Goal: Task Accomplishment & Management: Use online tool/utility

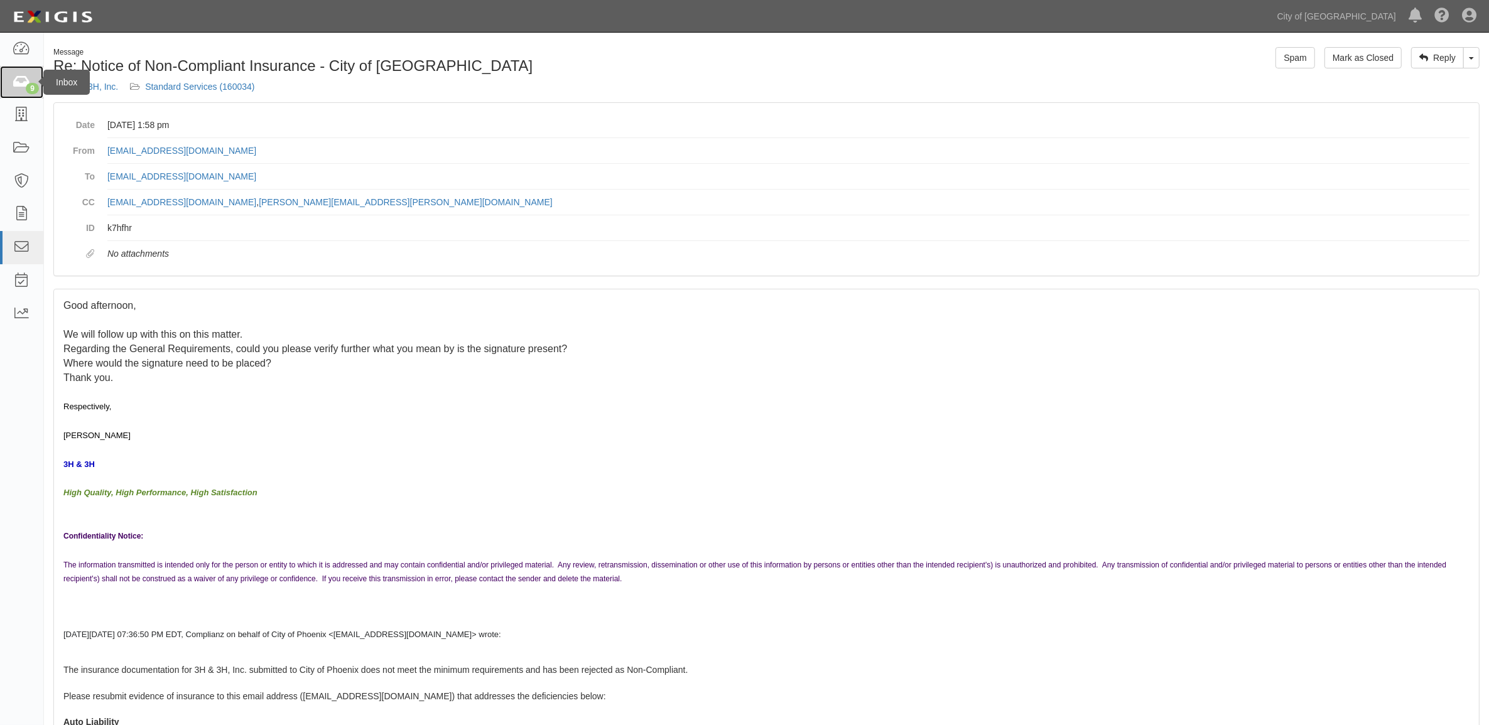
click at [36, 86] on div "9" at bounding box center [32, 88] width 13 height 11
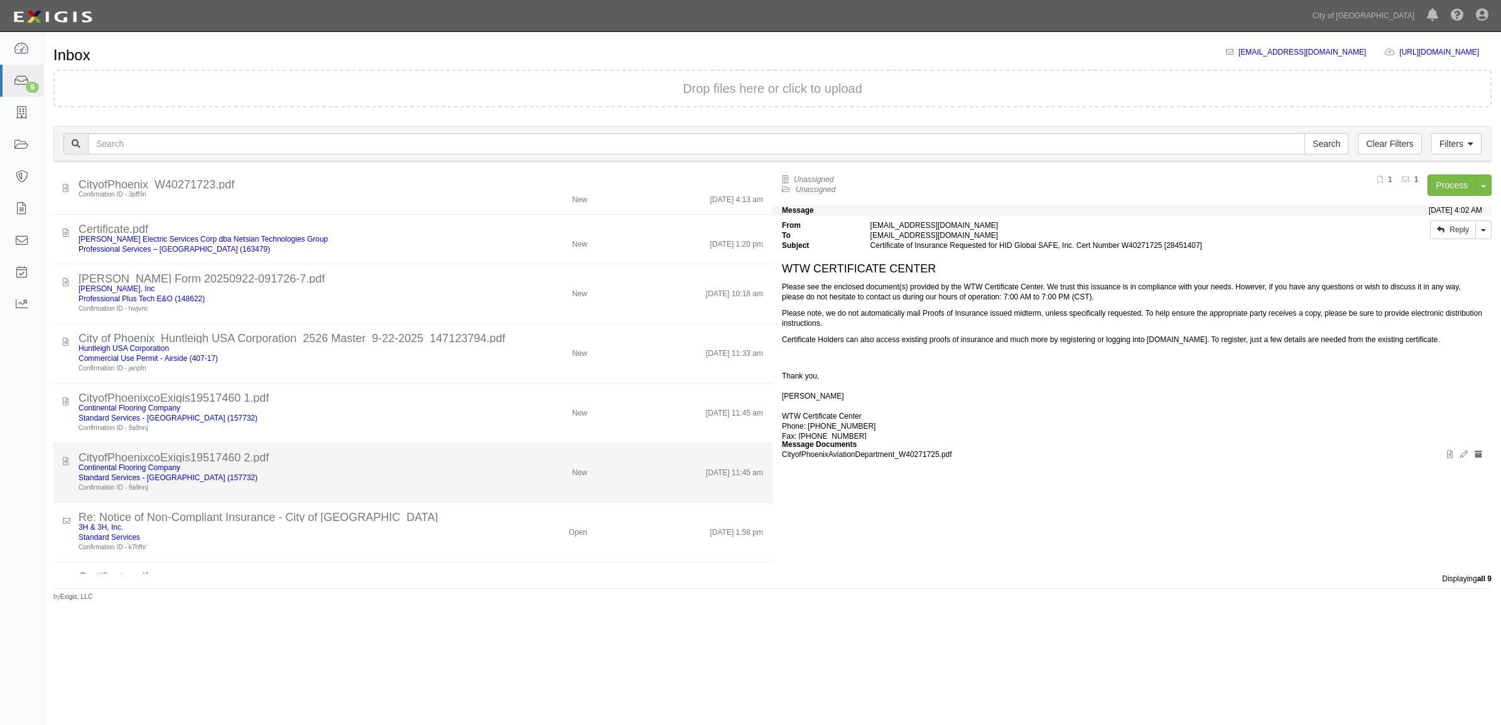
scroll to position [104, 0]
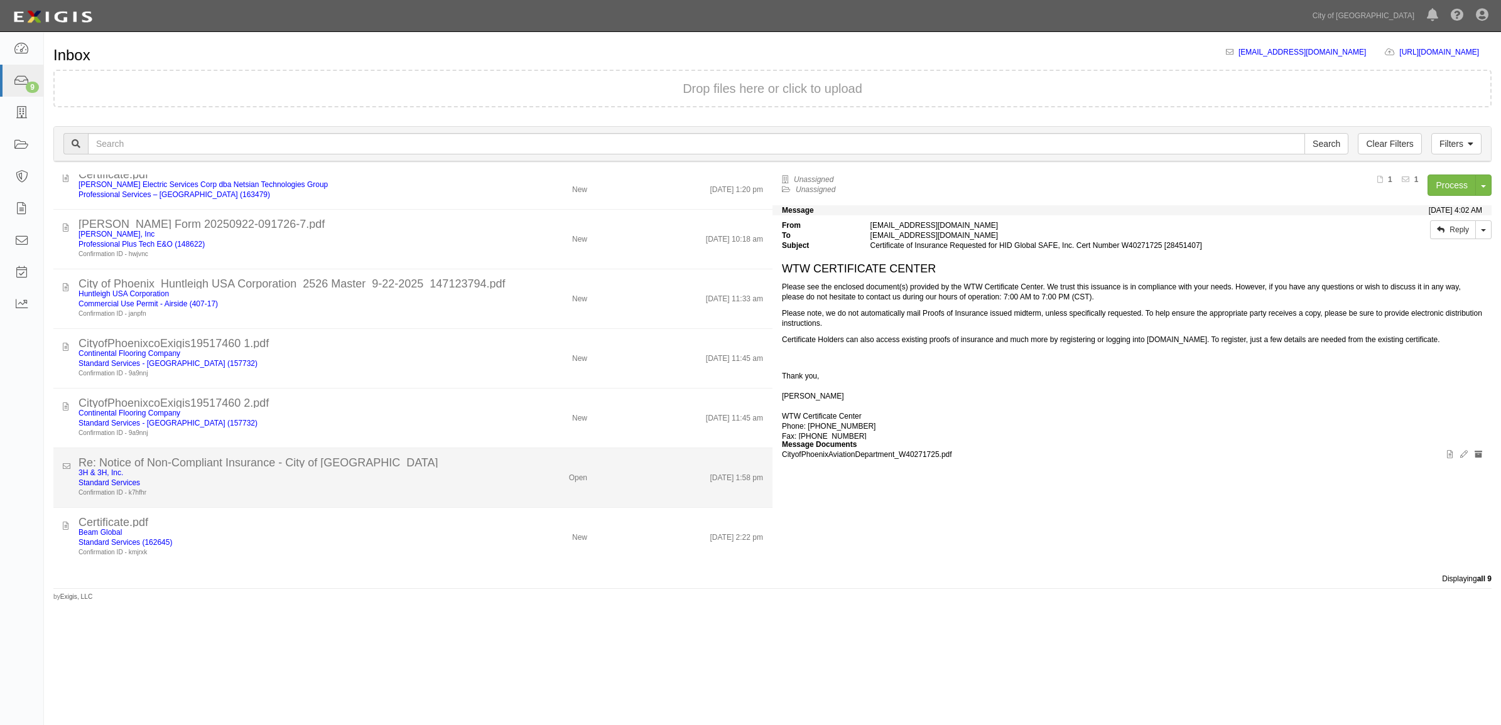
click at [94, 487] on div "Standard Services" at bounding box center [273, 483] width 391 height 10
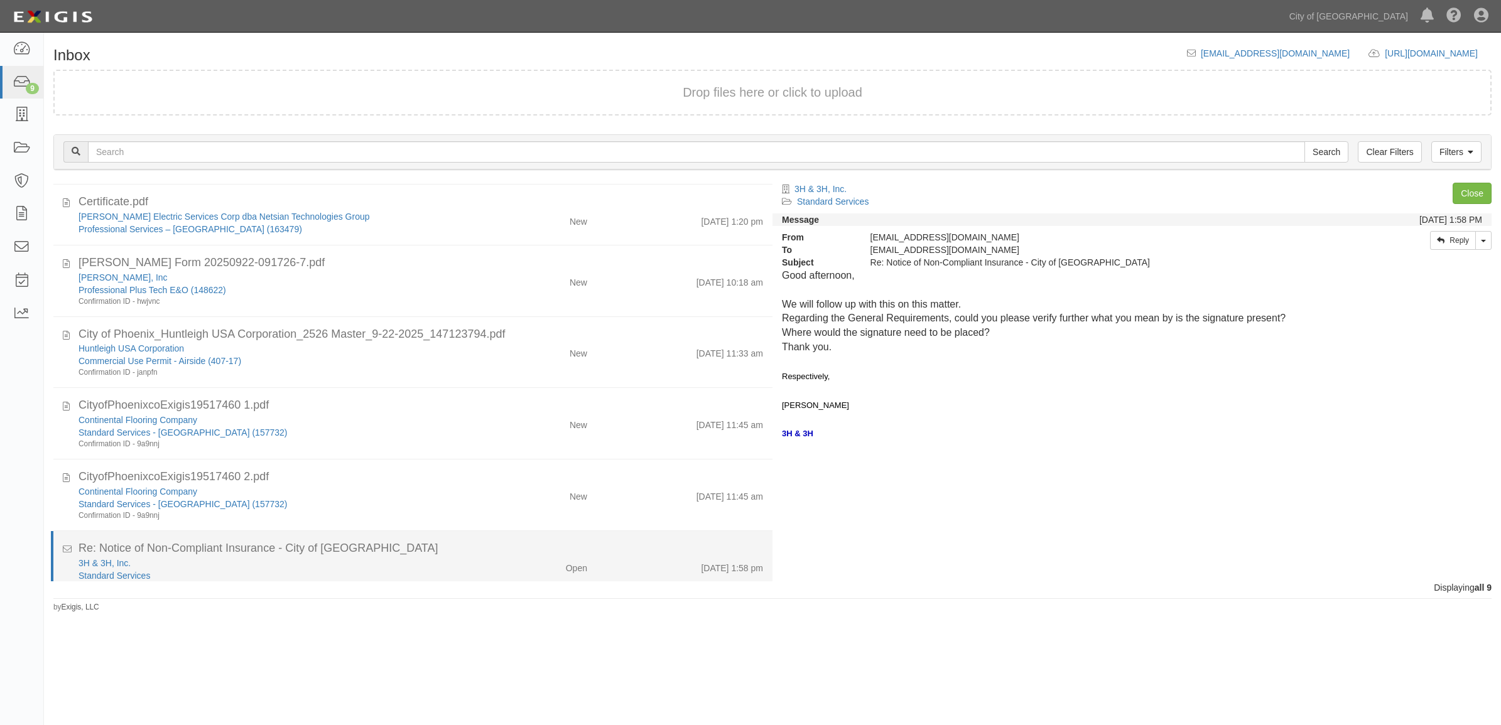
scroll to position [121, 0]
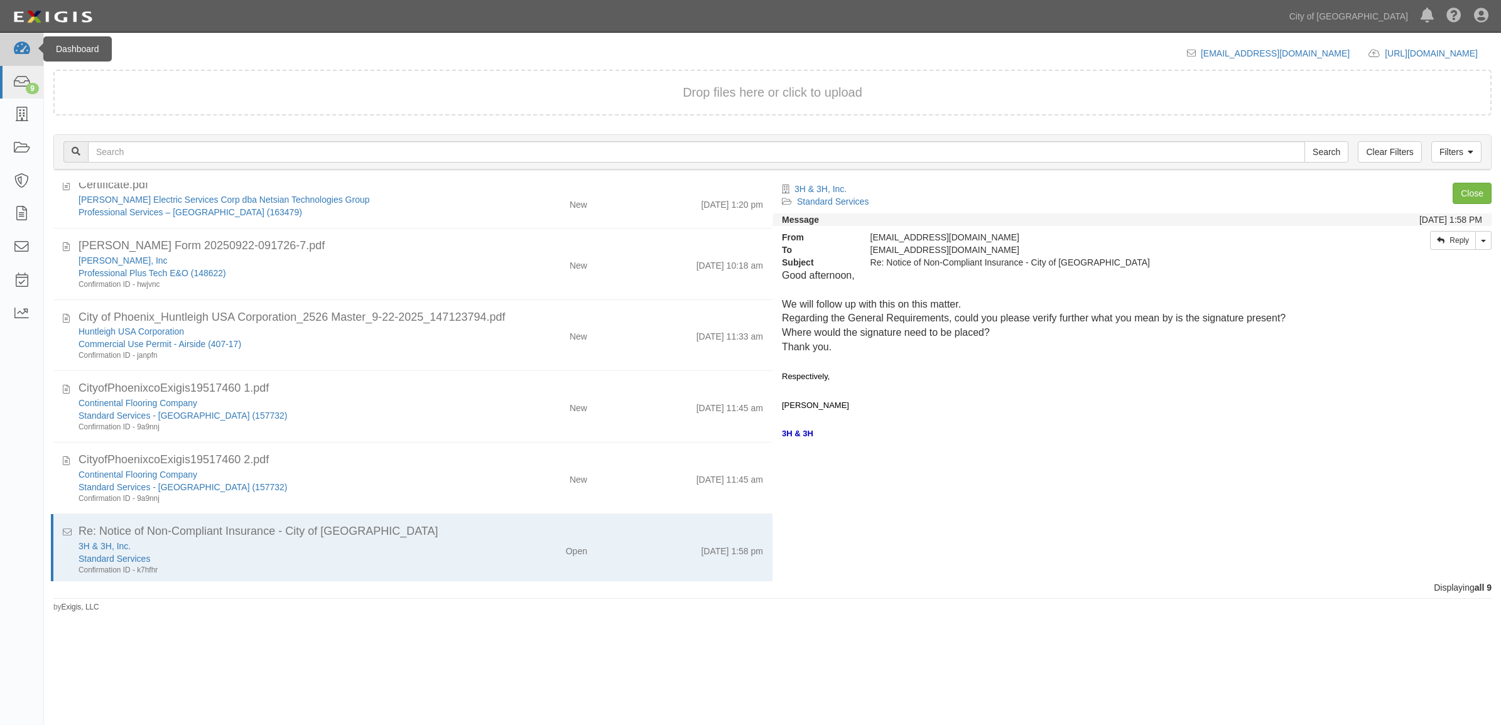
drag, startPoint x: 49, startPoint y: 51, endPoint x: 32, endPoint y: 49, distance: 17.1
click at [49, 51] on div "Dashboard" at bounding box center [77, 48] width 68 height 25
click at [32, 49] on link at bounding box center [21, 49] width 43 height 33
click at [11, 43] on link at bounding box center [21, 49] width 43 height 33
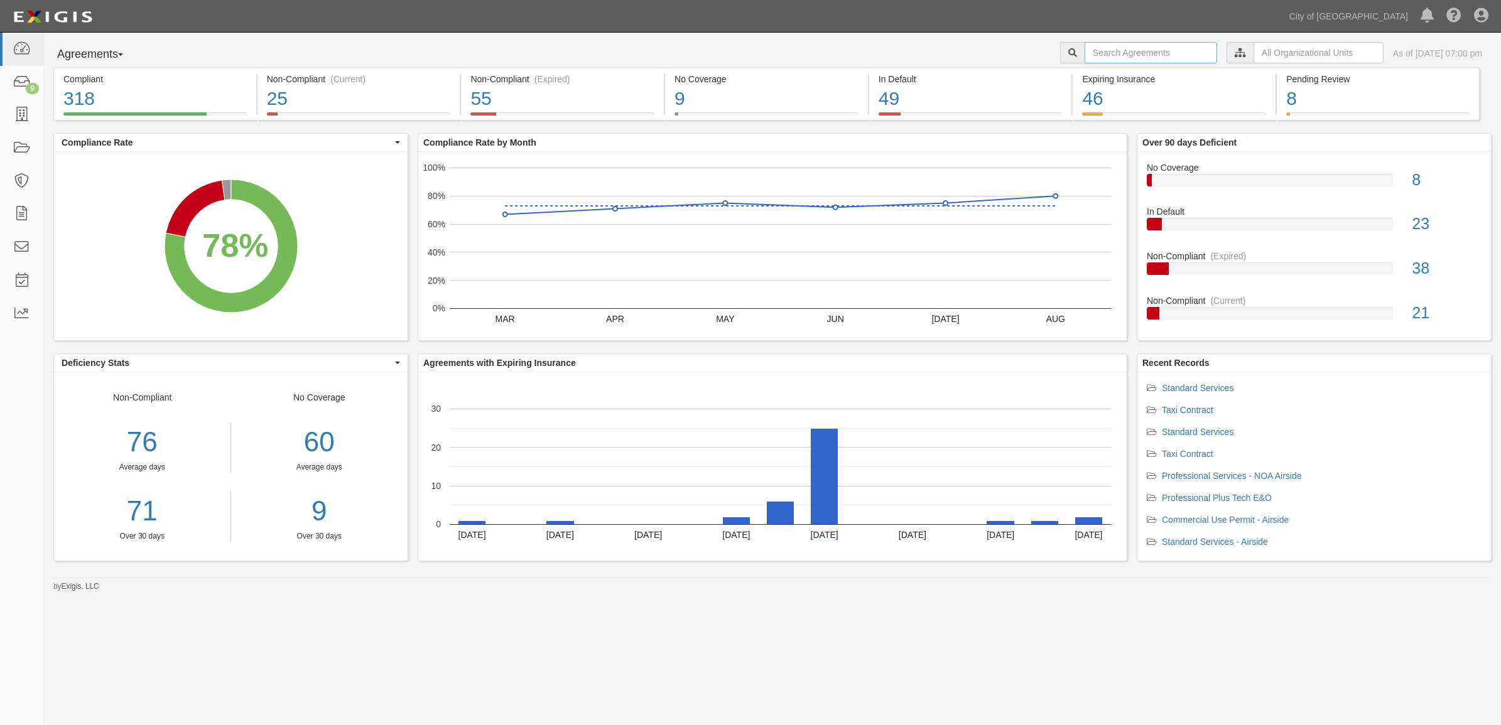
click at [1084, 51] on input "text" at bounding box center [1150, 52] width 132 height 21
type input "158201"
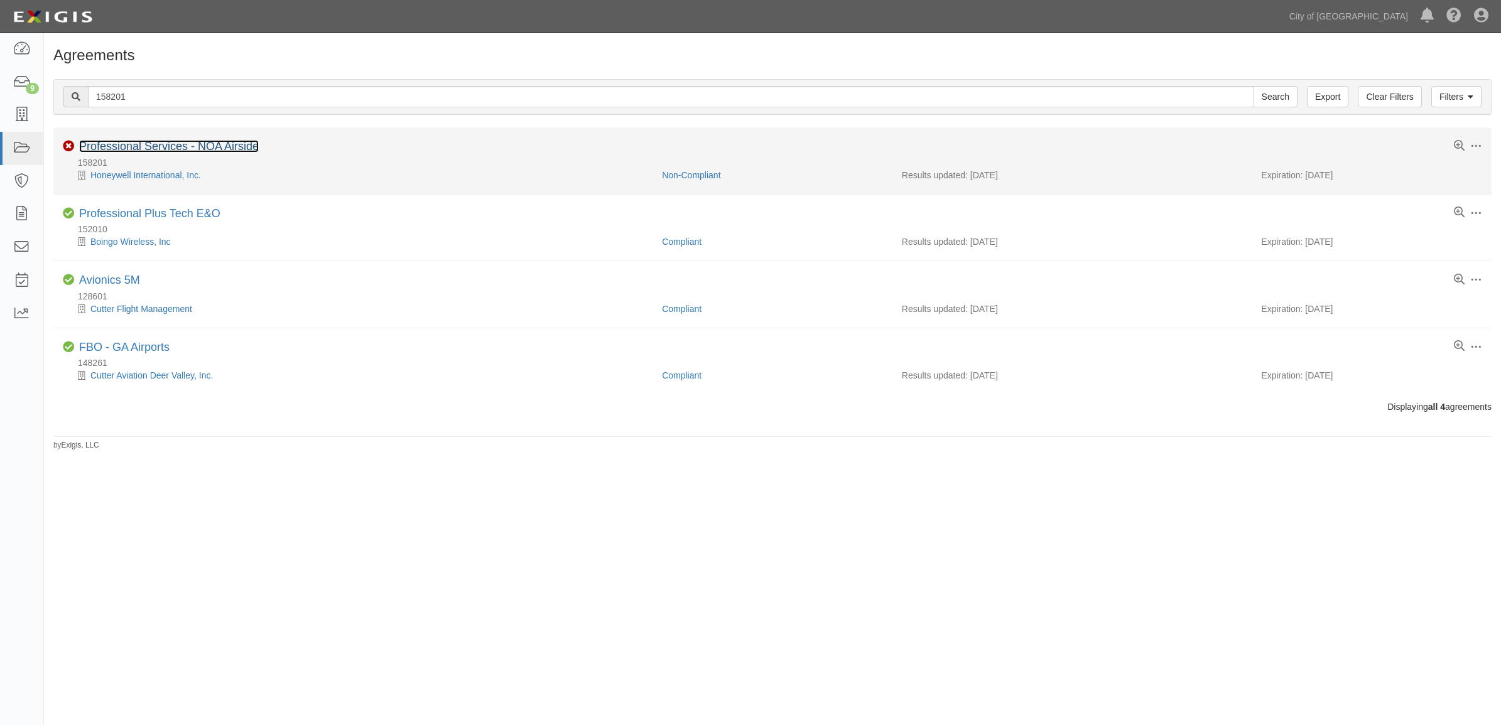
click at [136, 145] on link "Professional Services - NOA Airside" at bounding box center [169, 146] width 180 height 13
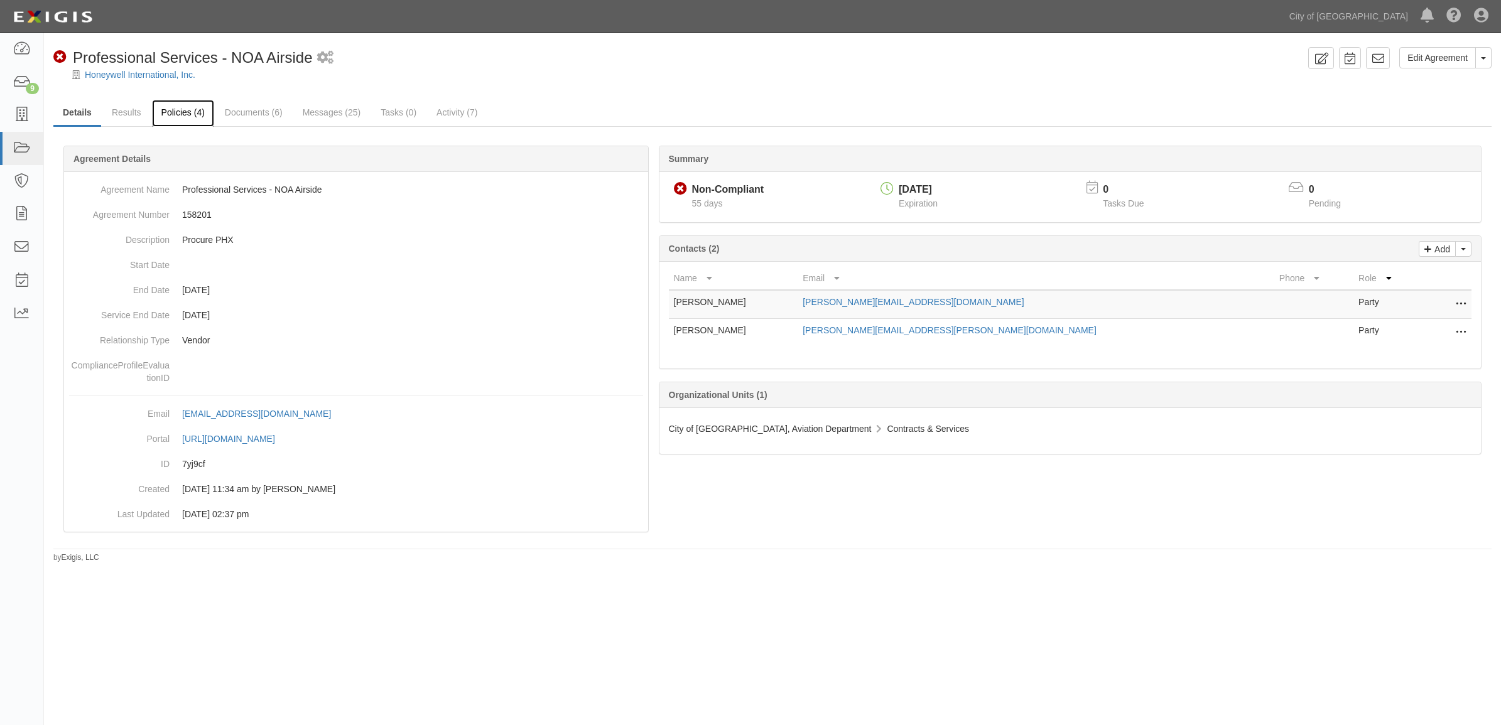
click at [152, 111] on link "Policies (4)" at bounding box center [183, 113] width 62 height 27
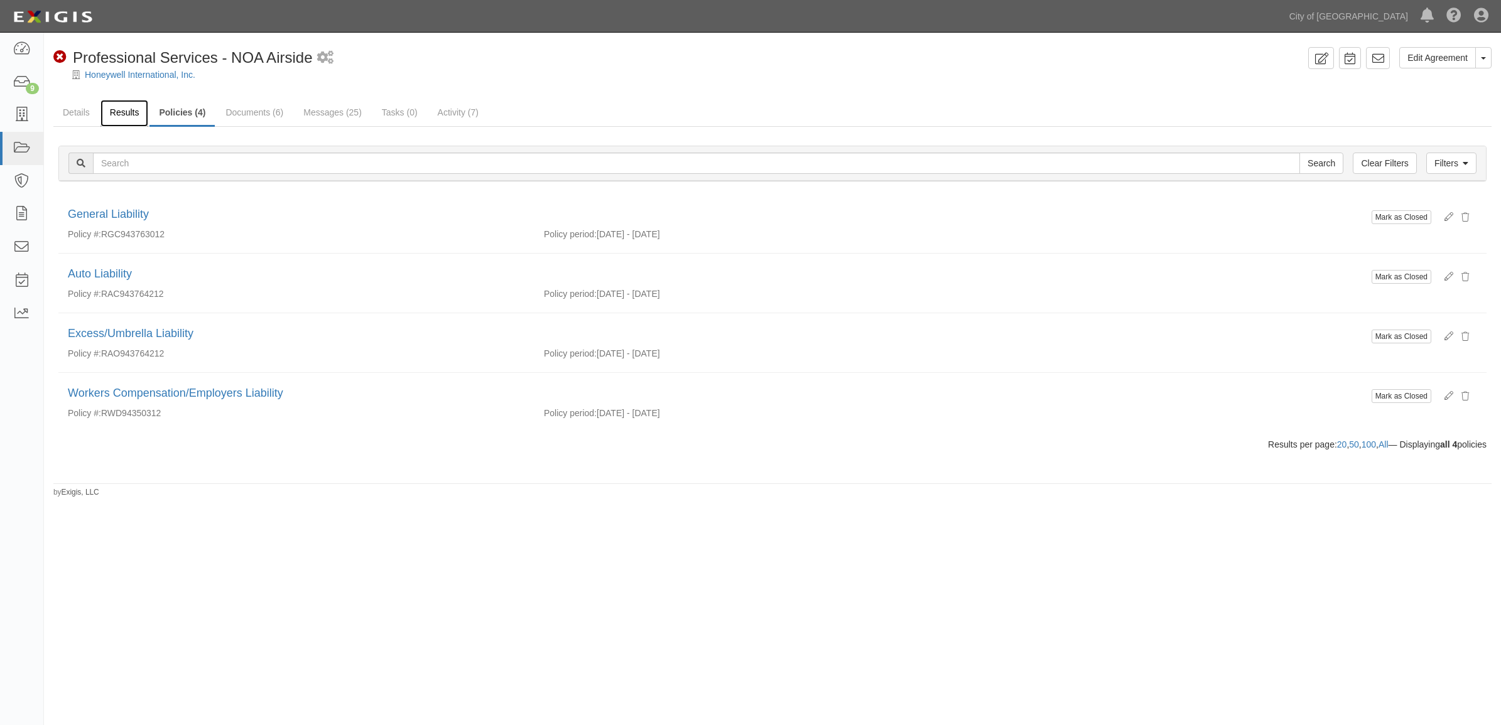
click at [129, 114] on link "Results" at bounding box center [124, 113] width 48 height 27
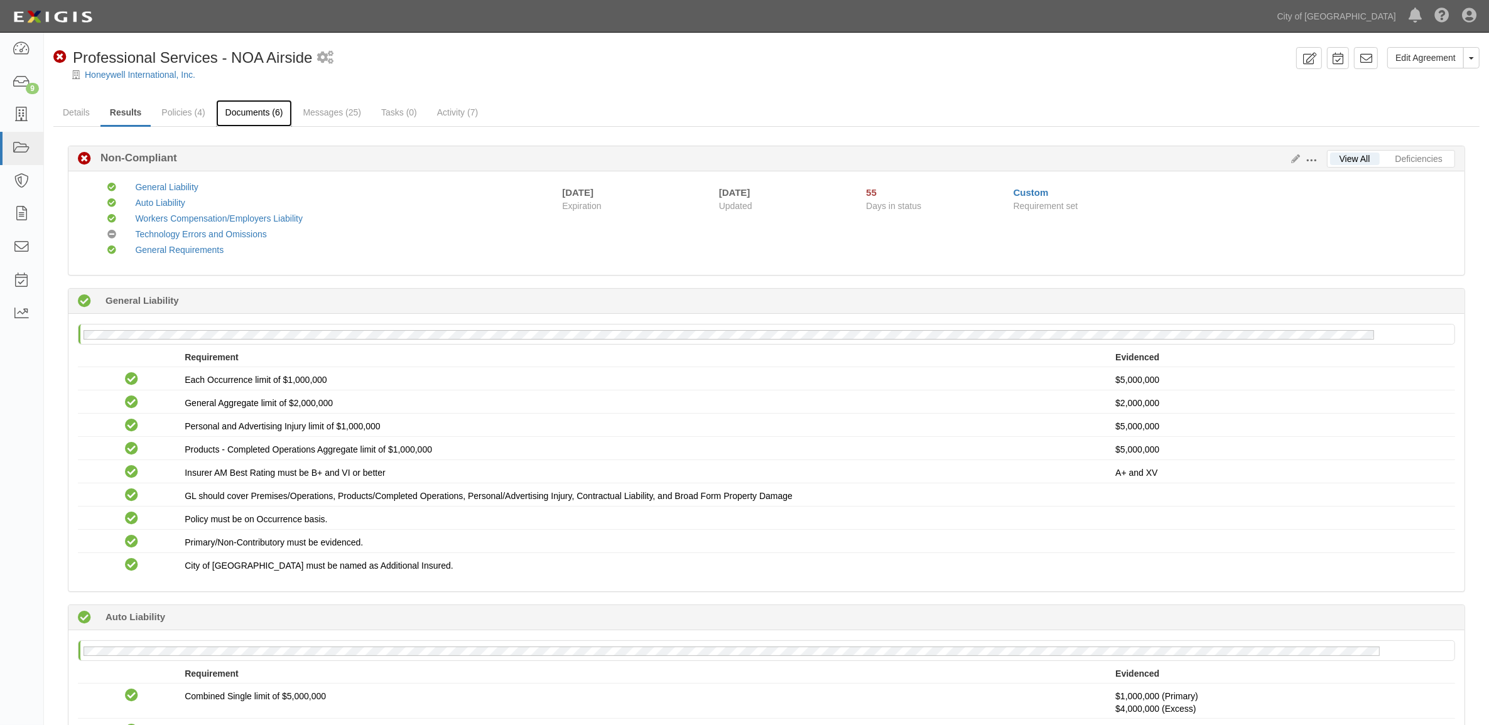
click at [271, 110] on link "Documents (6)" at bounding box center [254, 113] width 77 height 27
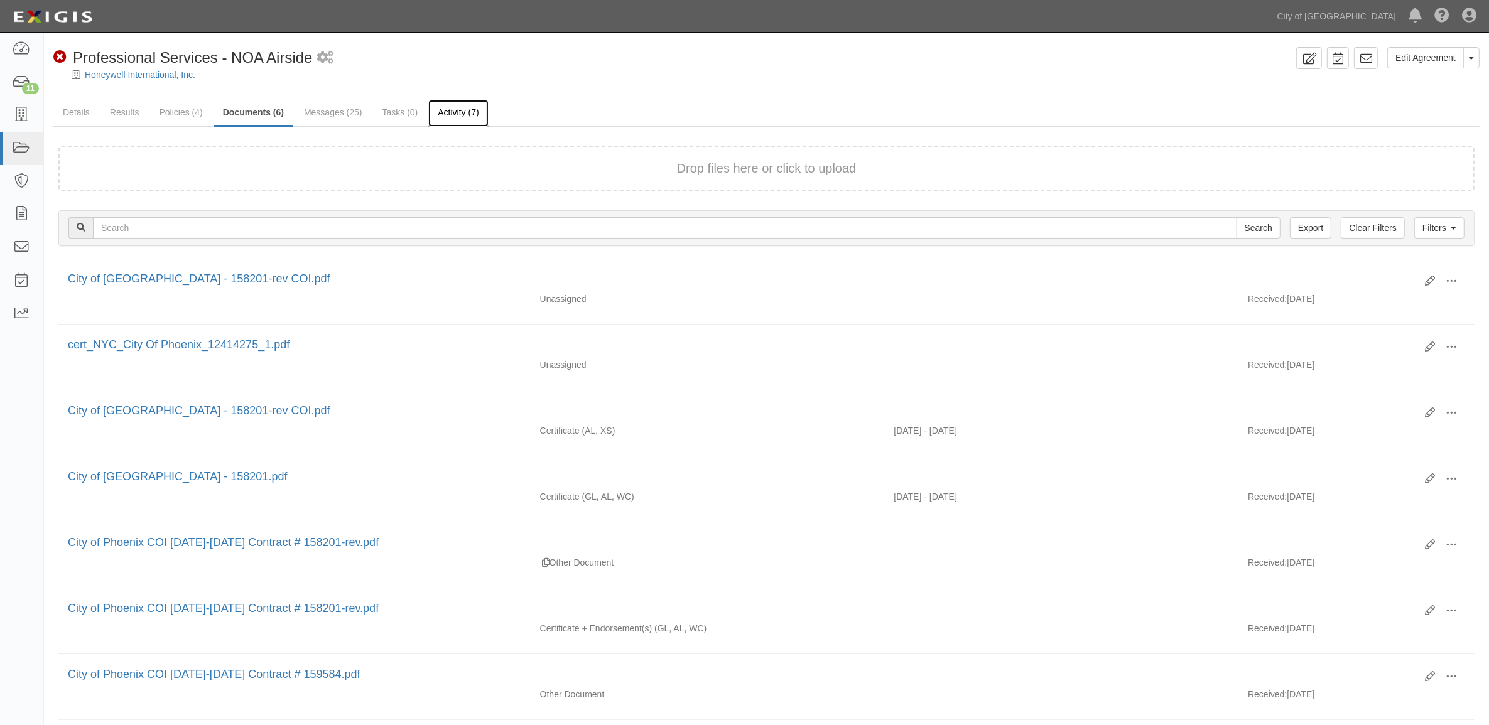
click at [430, 105] on link "Activity (7)" at bounding box center [458, 113] width 60 height 27
click at [1308, 70] on div "Log Activity" at bounding box center [1309, 80] width 65 height 21
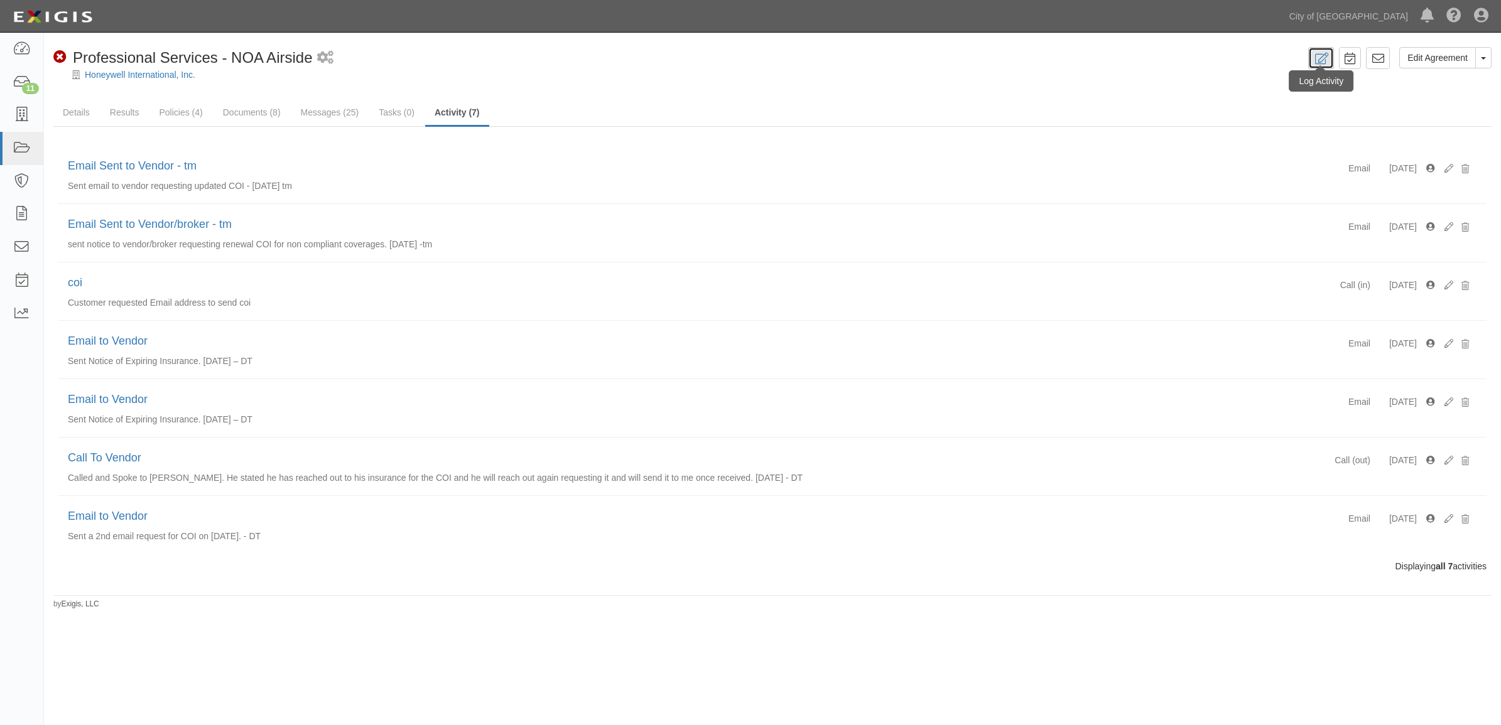
click at [1320, 63] on icon at bounding box center [1321, 59] width 14 height 12
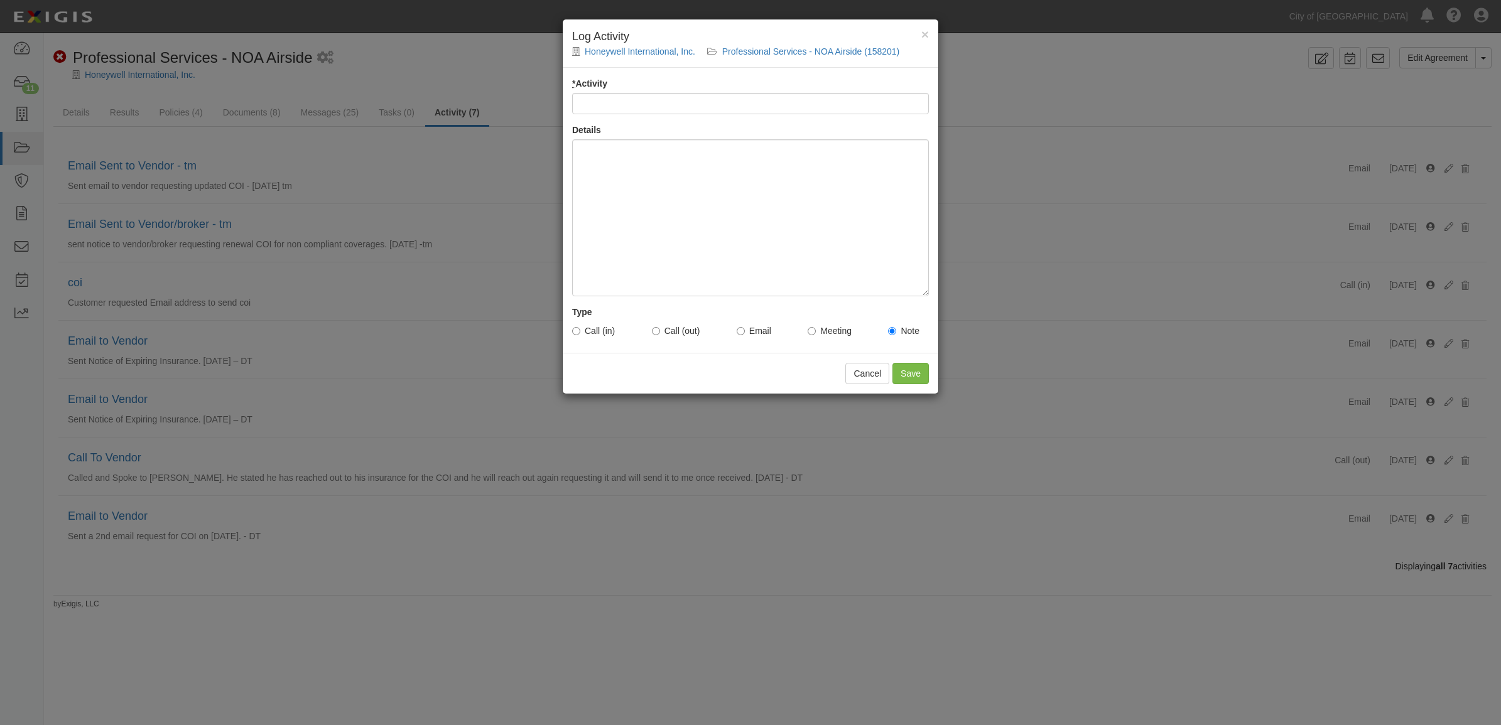
click at [670, 97] on input "* Activity" at bounding box center [750, 103] width 357 height 21
type input "uploaded document"
click at [644, 182] on div at bounding box center [750, 217] width 357 height 157
click at [916, 370] on input "Save" at bounding box center [910, 373] width 36 height 21
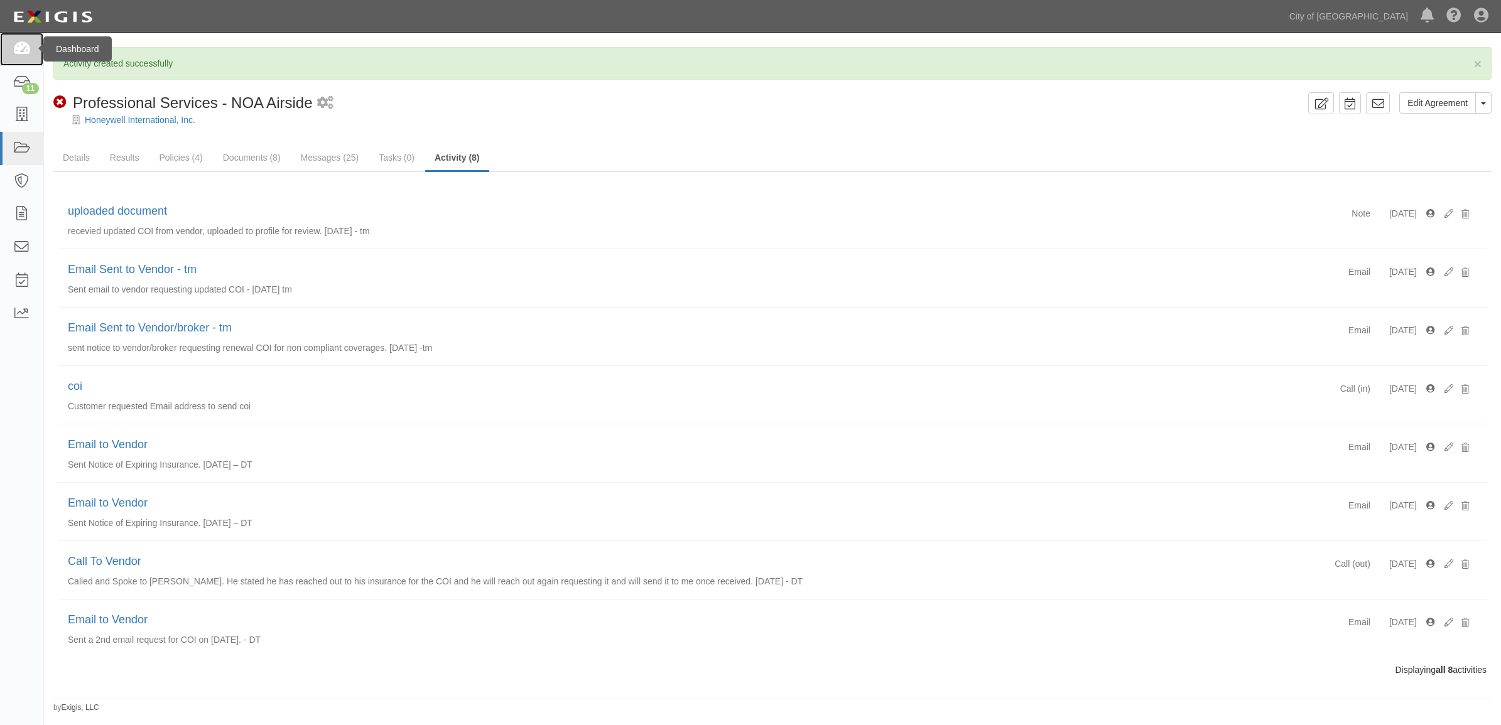
click at [29, 51] on icon at bounding box center [22, 49] width 18 height 14
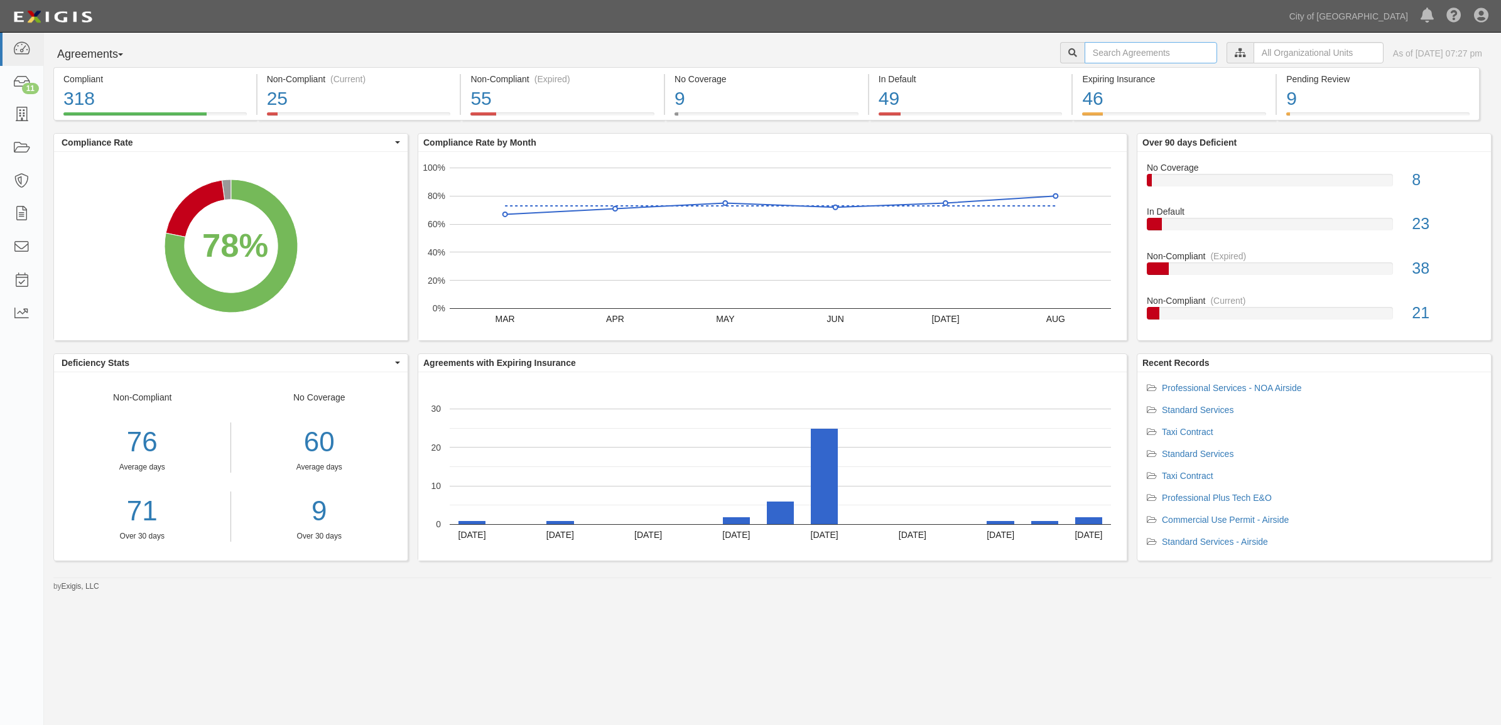
click at [1118, 43] on input "text" at bounding box center [1150, 52] width 132 height 21
type input "160034"
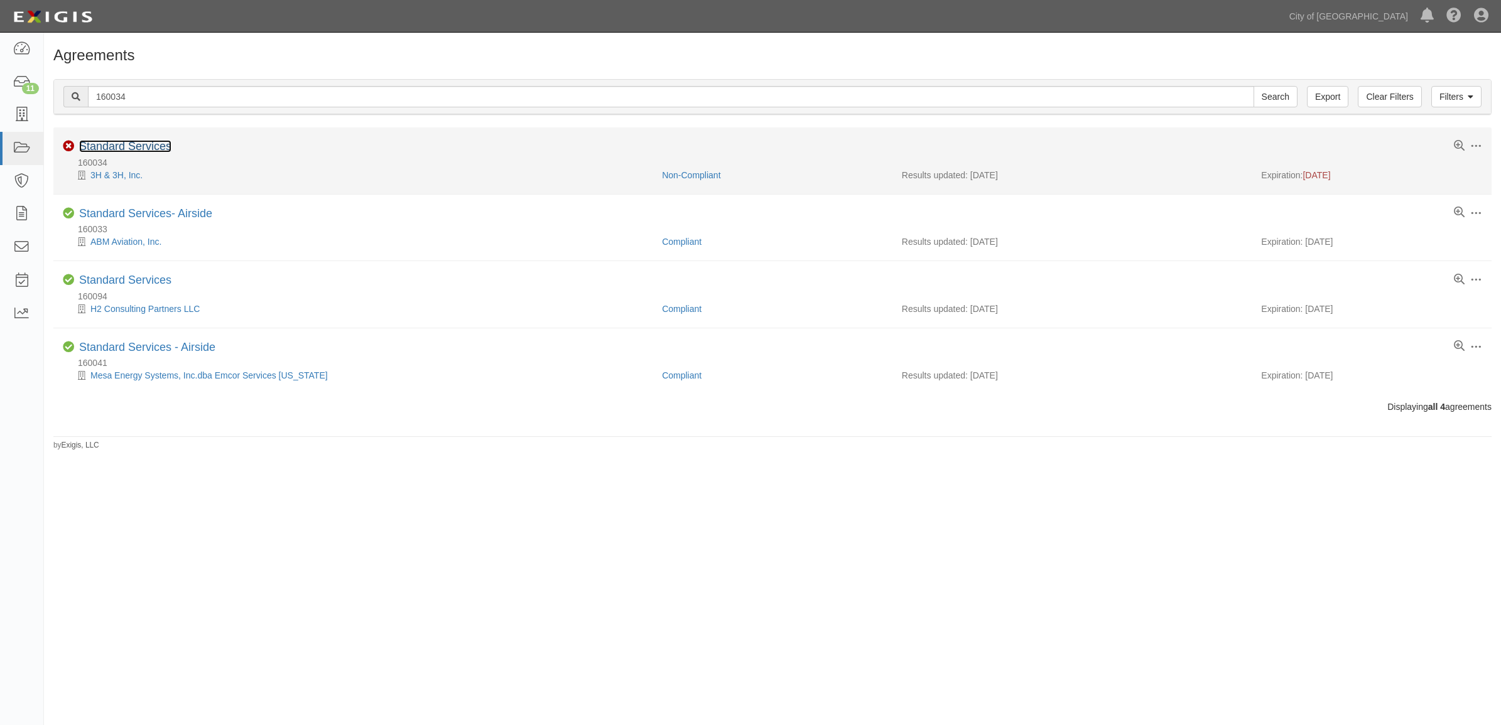
click at [117, 145] on link "Standard Services" at bounding box center [125, 146] width 92 height 13
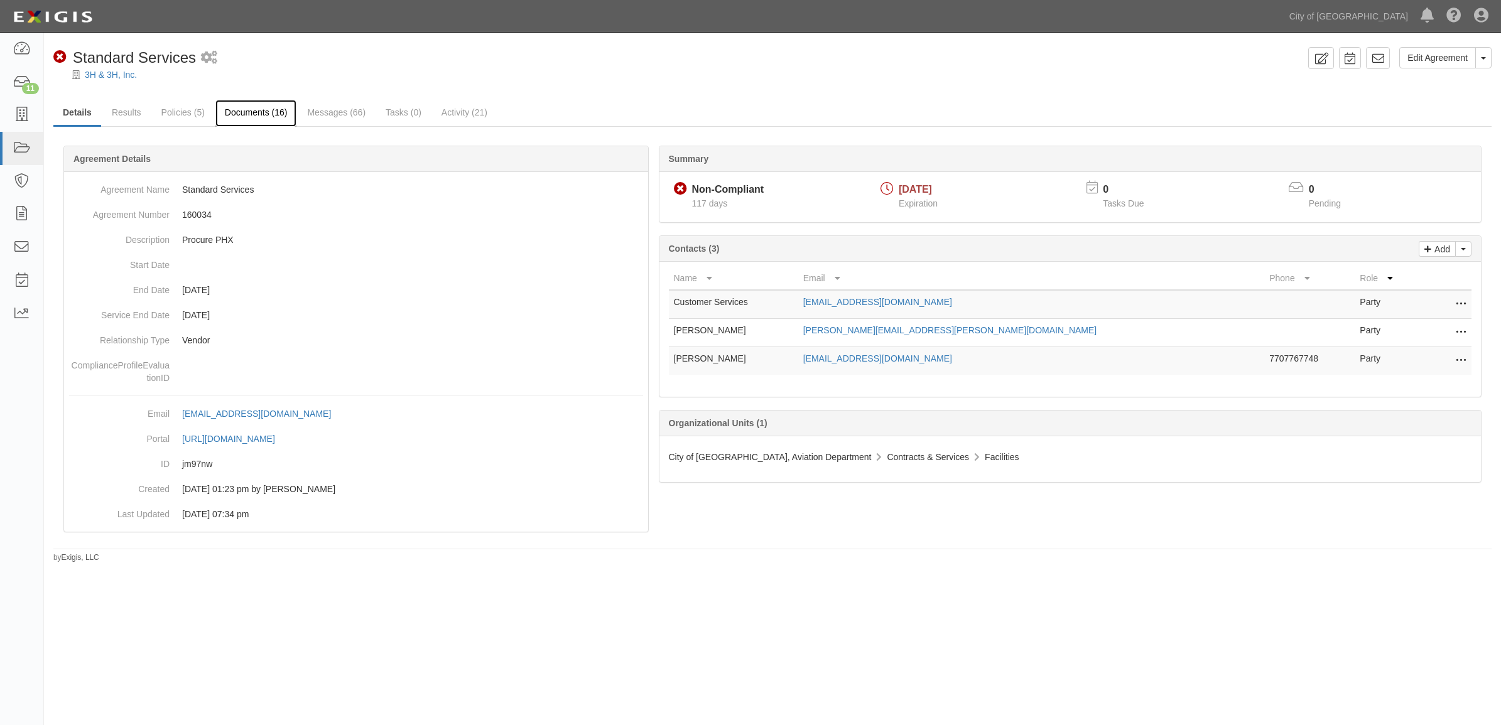
click at [272, 113] on link "Documents (16)" at bounding box center [256, 113] width 82 height 27
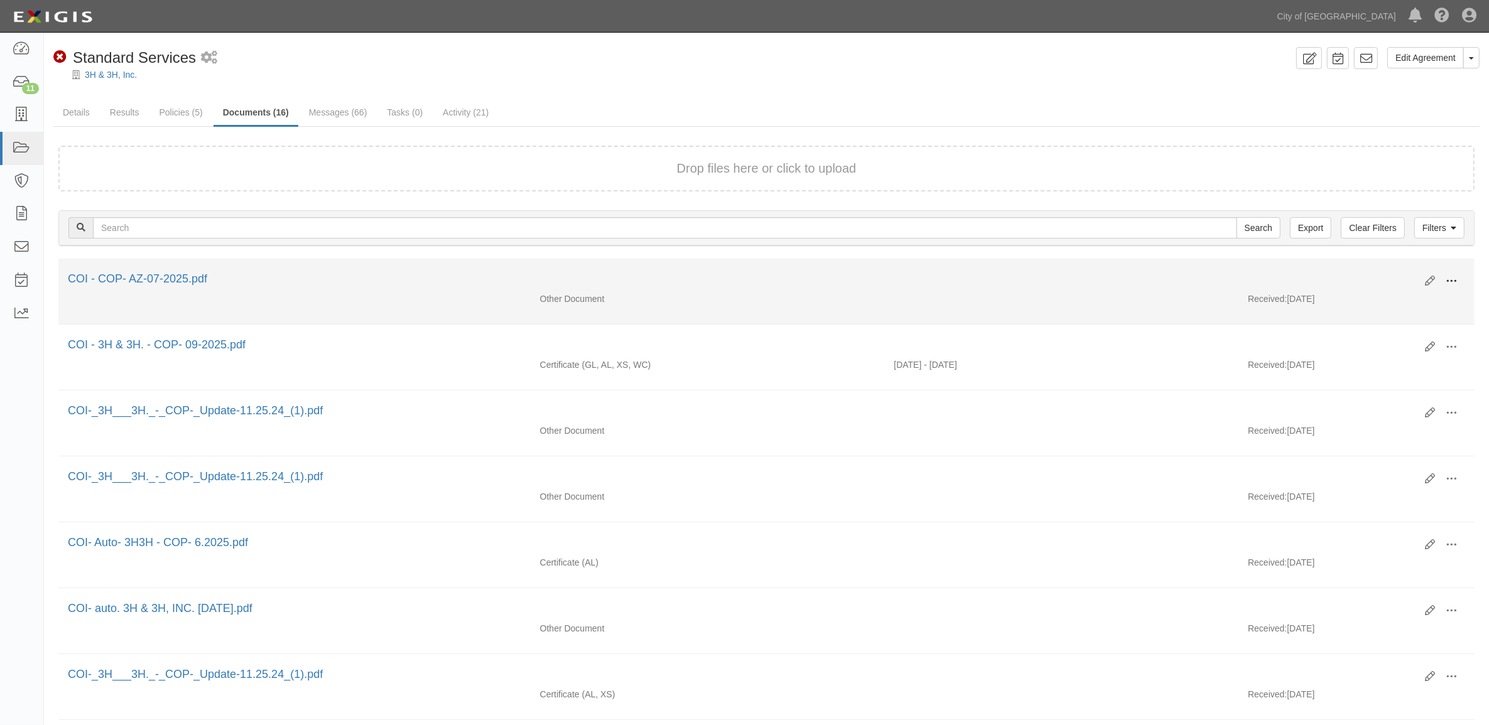
click at [1446, 278] on span at bounding box center [1451, 281] width 11 height 11
click at [1364, 303] on link "View" at bounding box center [1390, 299] width 99 height 23
